Goal: Transaction & Acquisition: Purchase product/service

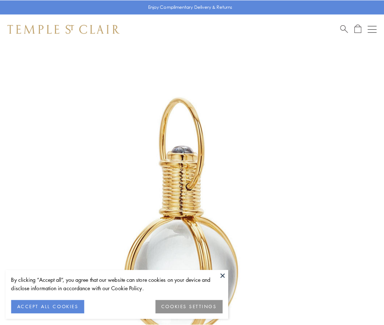
scroll to position [191, 0]
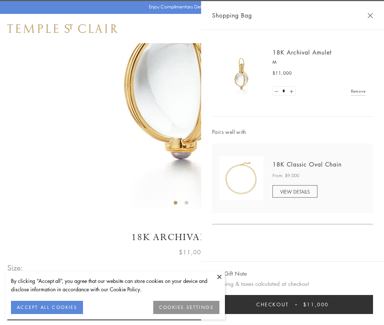
click at [293, 304] on button "Checkout $11,000" at bounding box center [292, 304] width 161 height 19
